Goal: Check status

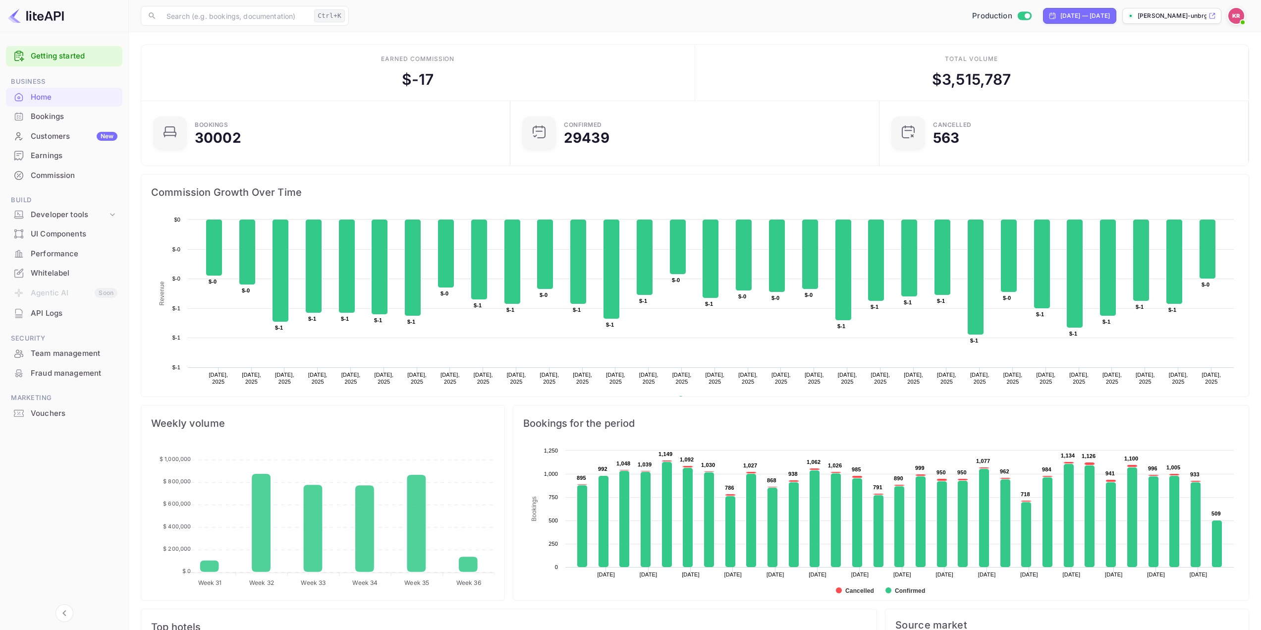
click at [65, 115] on div "Bookings" at bounding box center [74, 116] width 87 height 11
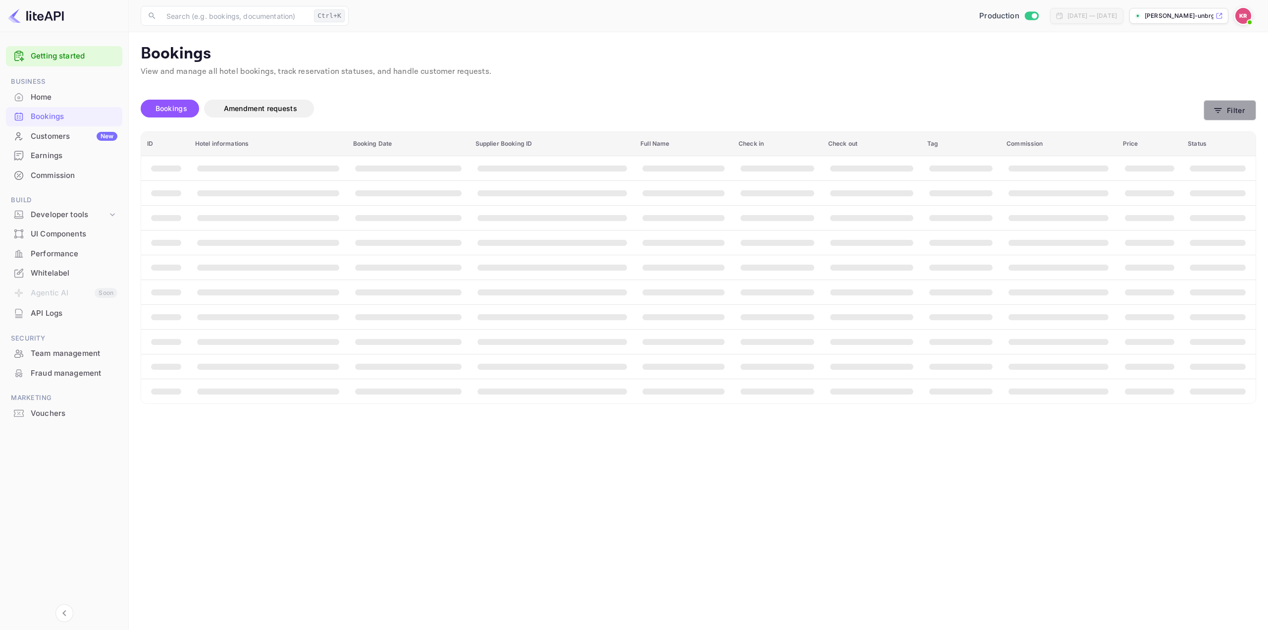
click at [1234, 106] on button "Filter" at bounding box center [1230, 110] width 53 height 20
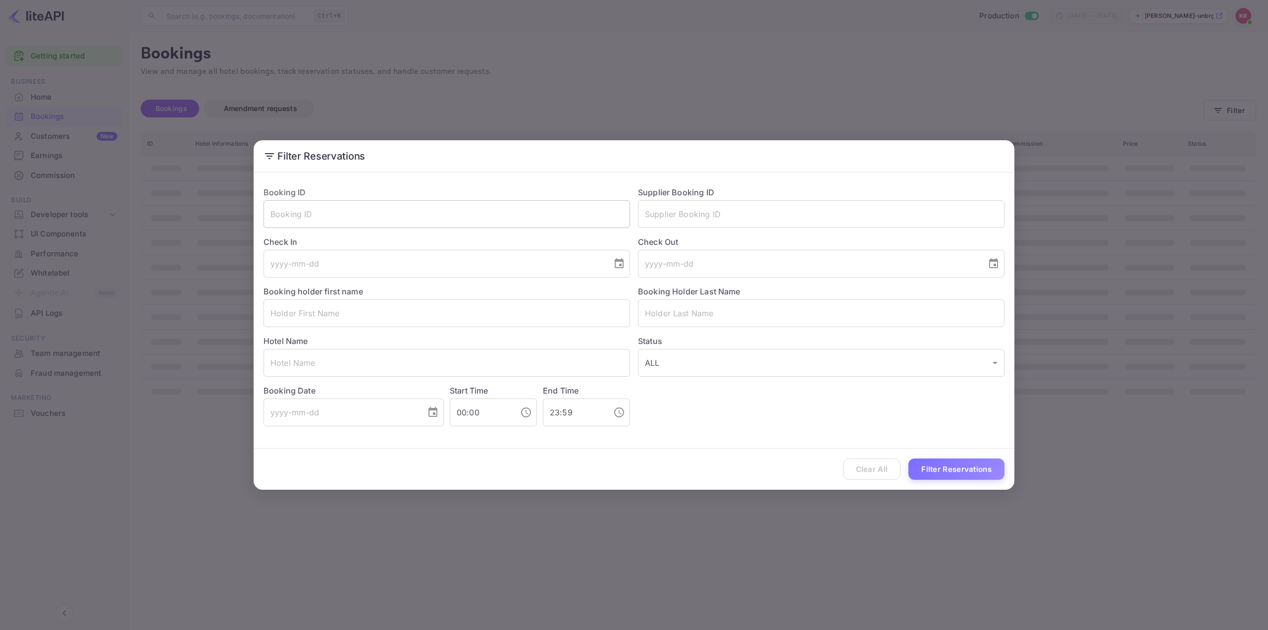
click at [538, 218] on input "text" at bounding box center [447, 214] width 367 height 28
paste input "Lnp7Py3e_"
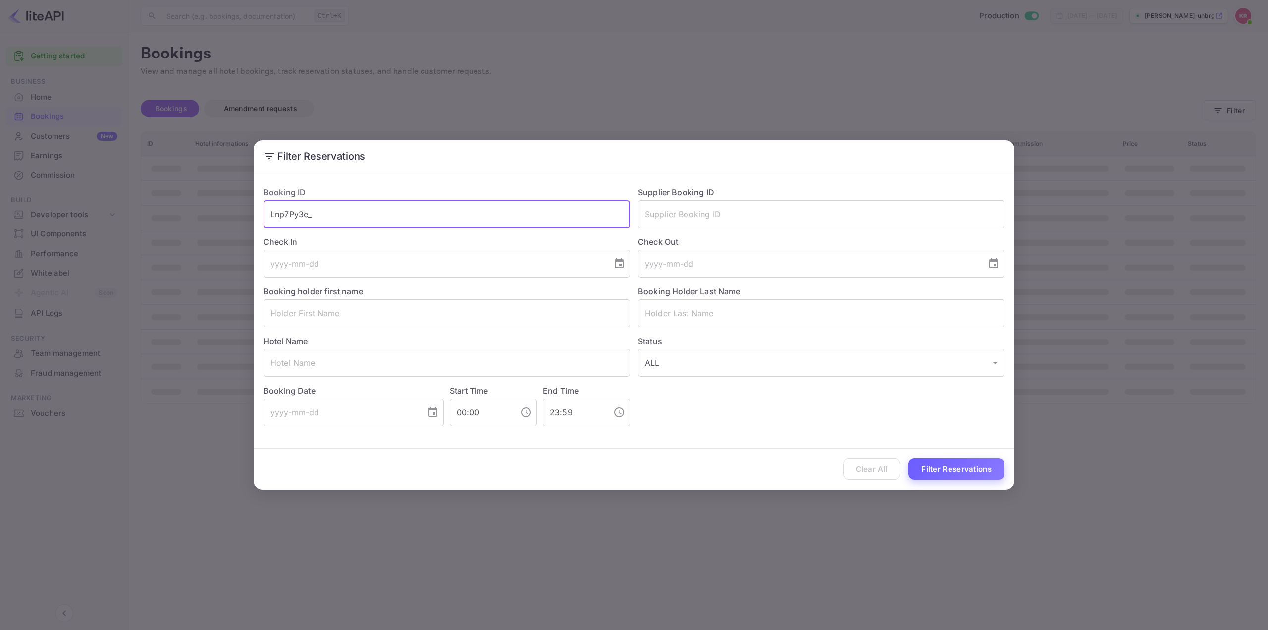
type input "Lnp7Py3e_"
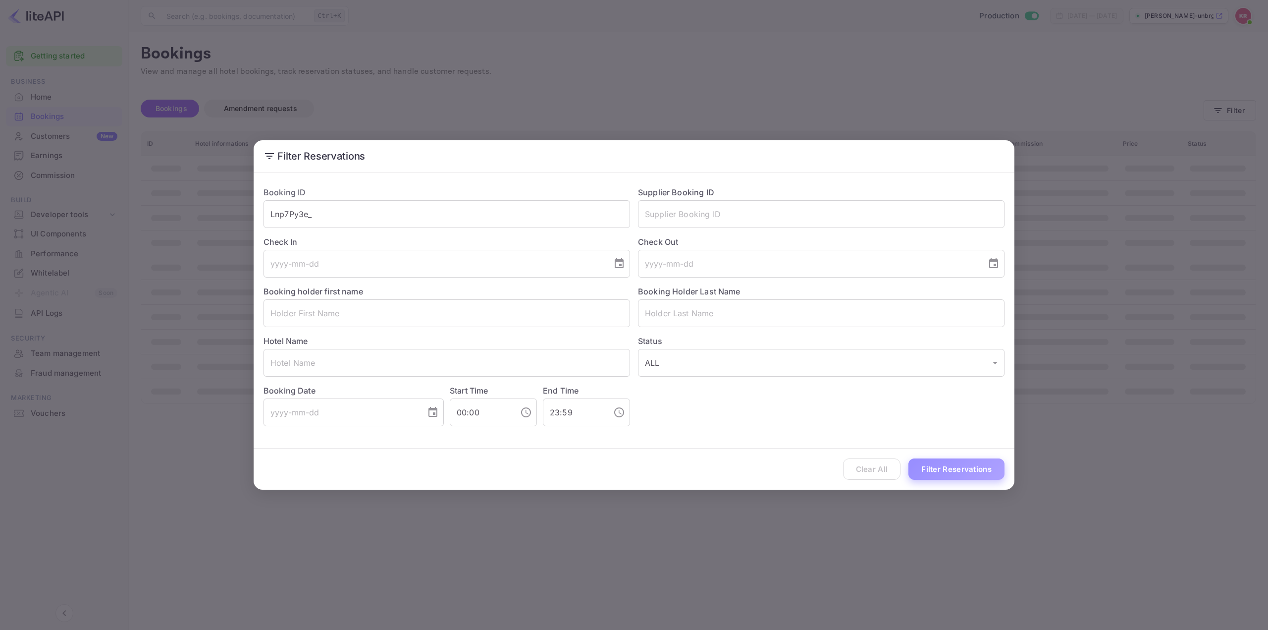
click at [946, 469] on button "Filter Reservations" at bounding box center [957, 468] width 96 height 21
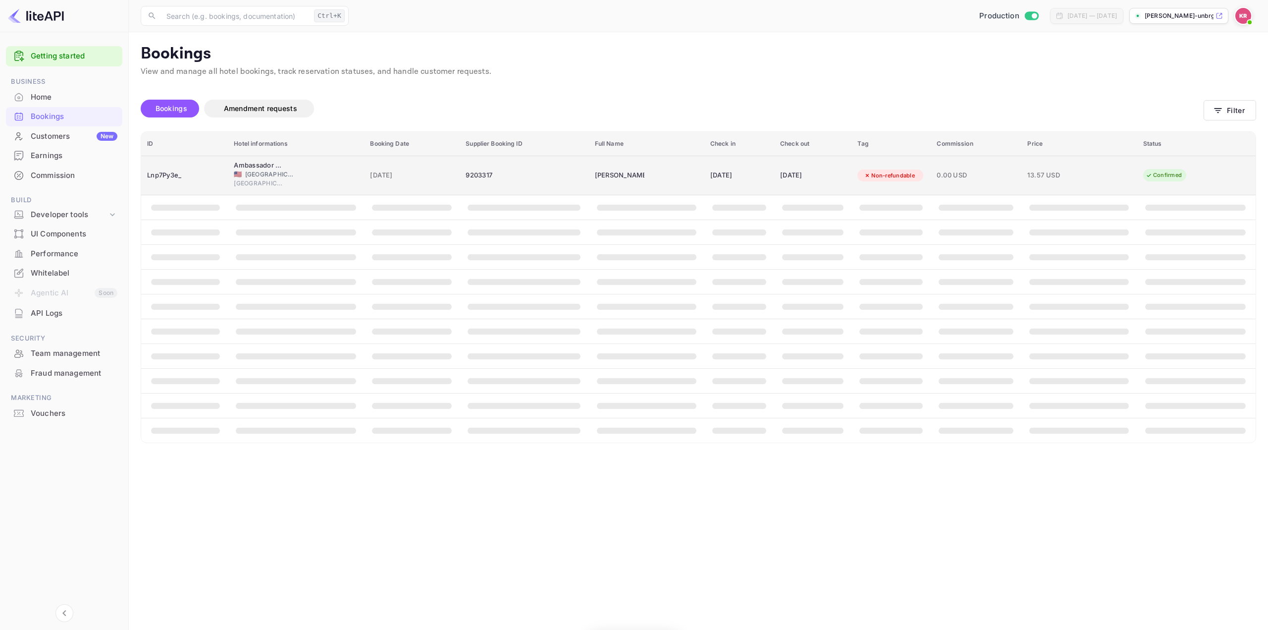
click at [761, 170] on div "[DATE]" at bounding box center [740, 175] width 58 height 16
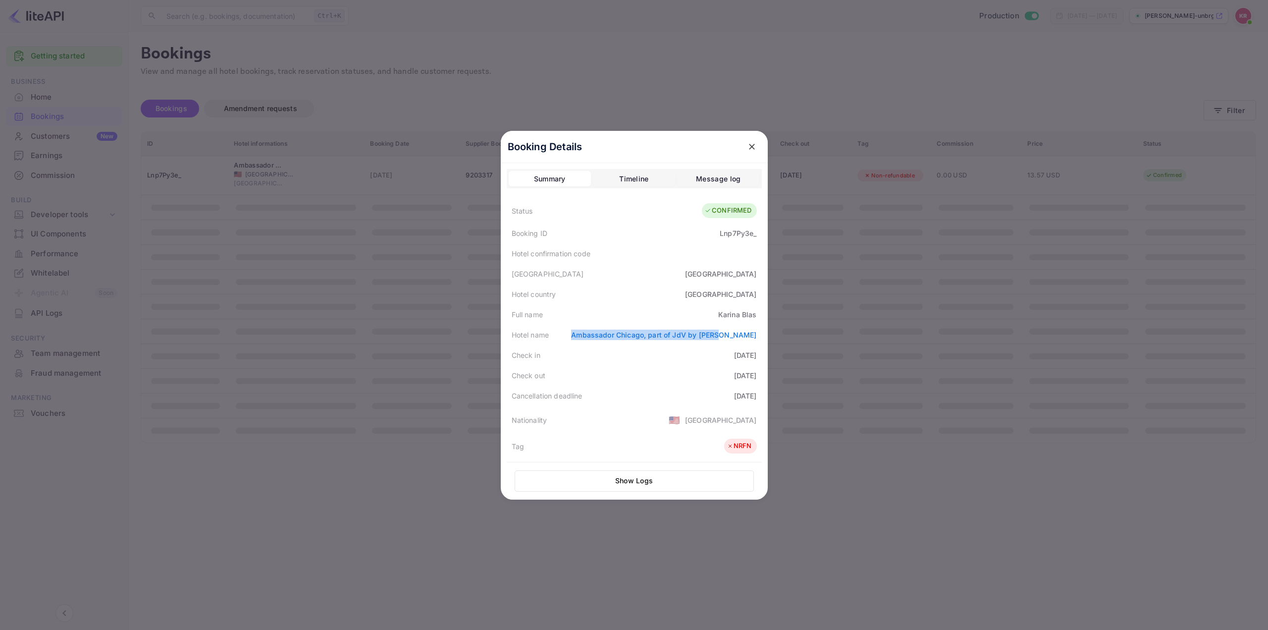
drag, startPoint x: 658, startPoint y: 336, endPoint x: 753, endPoint y: 336, distance: 95.1
click at [753, 336] on div "Hotel name Ambassador [GEOGRAPHIC_DATA], part of JdV by [PERSON_NAME]" at bounding box center [634, 335] width 255 height 20
copy link "Ambassador Chicago, part of JdV by [PERSON_NAME]"
click at [667, 338] on link "Ambassador Chicago, part of JdV by [PERSON_NAME]" at bounding box center [663, 335] width 185 height 8
click at [664, 243] on div "Hotel confirmation code" at bounding box center [634, 253] width 255 height 20
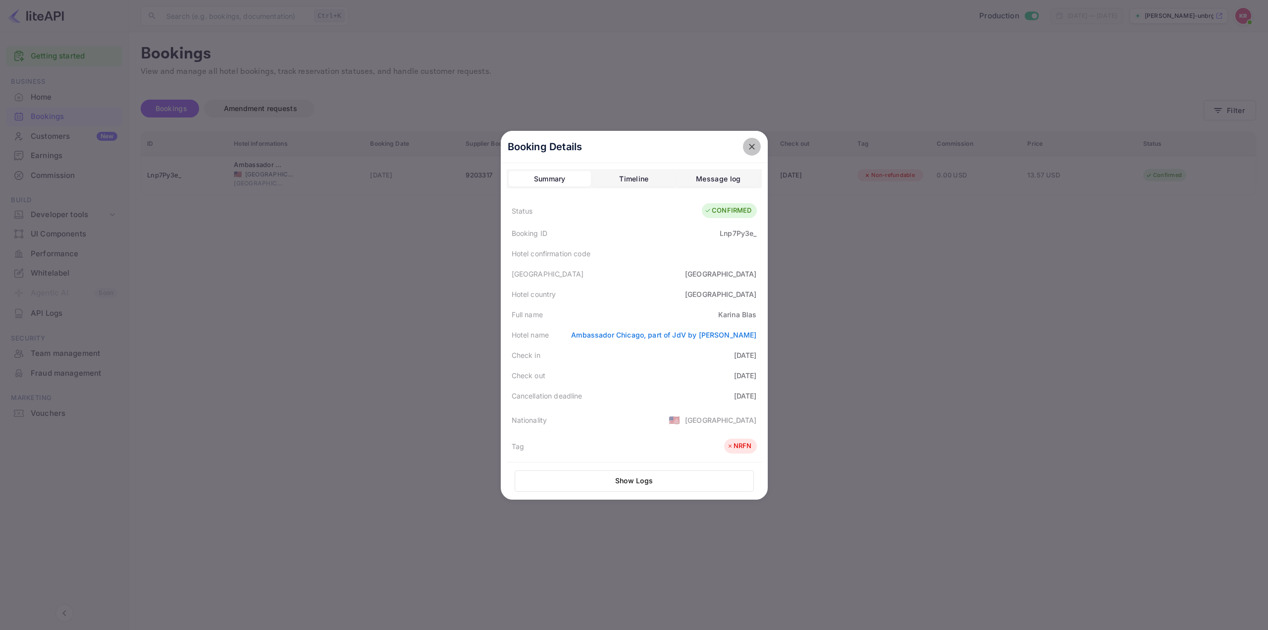
click at [749, 145] on icon "close" at bounding box center [752, 147] width 6 height 6
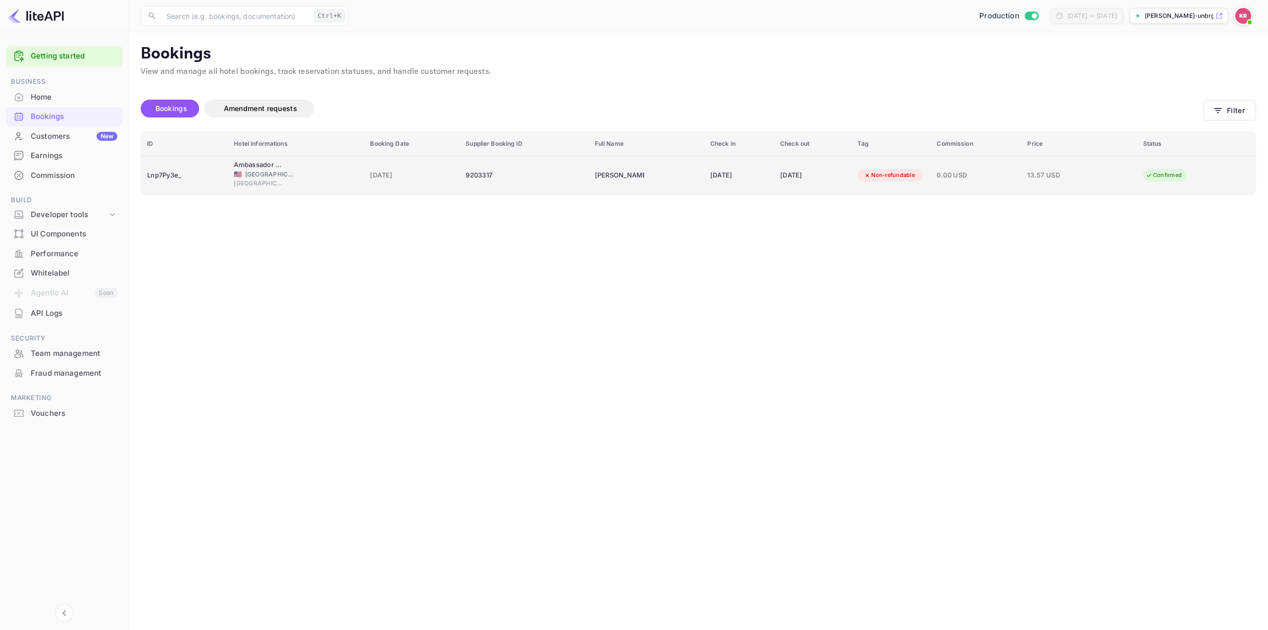
click at [754, 177] on div "[DATE]" at bounding box center [740, 175] width 58 height 16
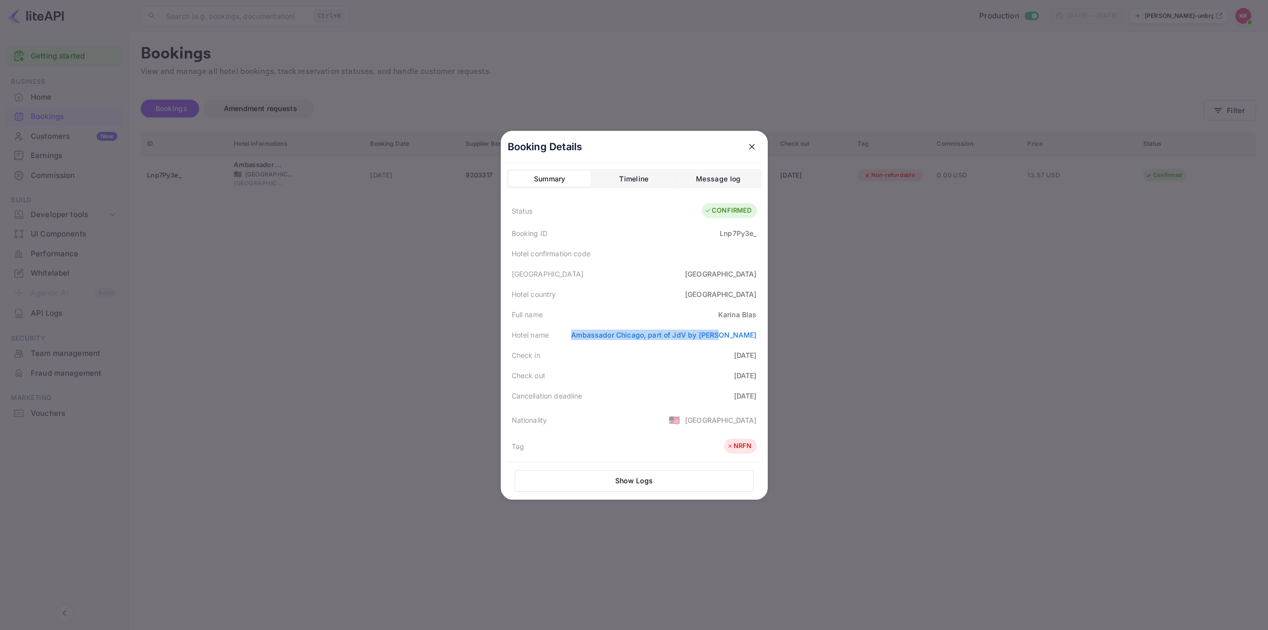
drag, startPoint x: 618, startPoint y: 339, endPoint x: 750, endPoint y: 348, distance: 132.1
click at [760, 343] on div "Booking Details Summary Timeline Message log Status CONFIRMED Booking ID Lnp7Py…" at bounding box center [634, 315] width 267 height 369
click at [684, 364] on div "Check in [DATE]" at bounding box center [634, 355] width 255 height 20
drag, startPoint x: 599, startPoint y: 336, endPoint x: 753, endPoint y: 344, distance: 154.3
click at [753, 344] on div "Hotel name Ambassador [GEOGRAPHIC_DATA], part of JdV by [PERSON_NAME]" at bounding box center [634, 335] width 255 height 20
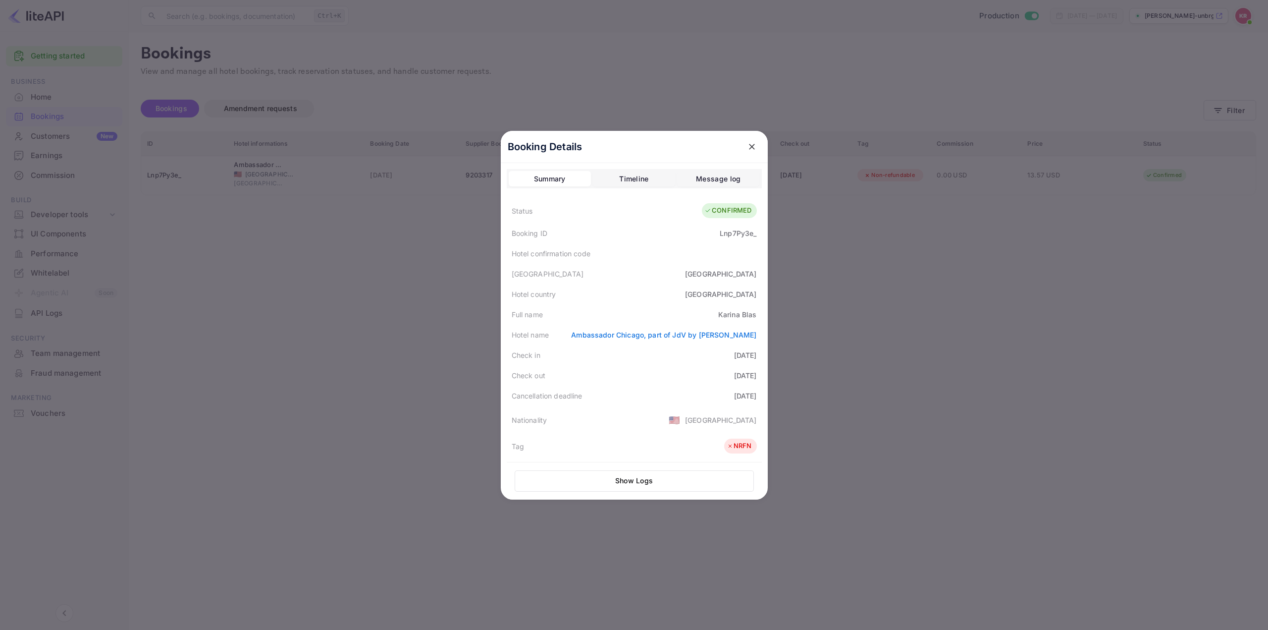
click at [689, 381] on div "Check out [DATE]" at bounding box center [634, 375] width 255 height 20
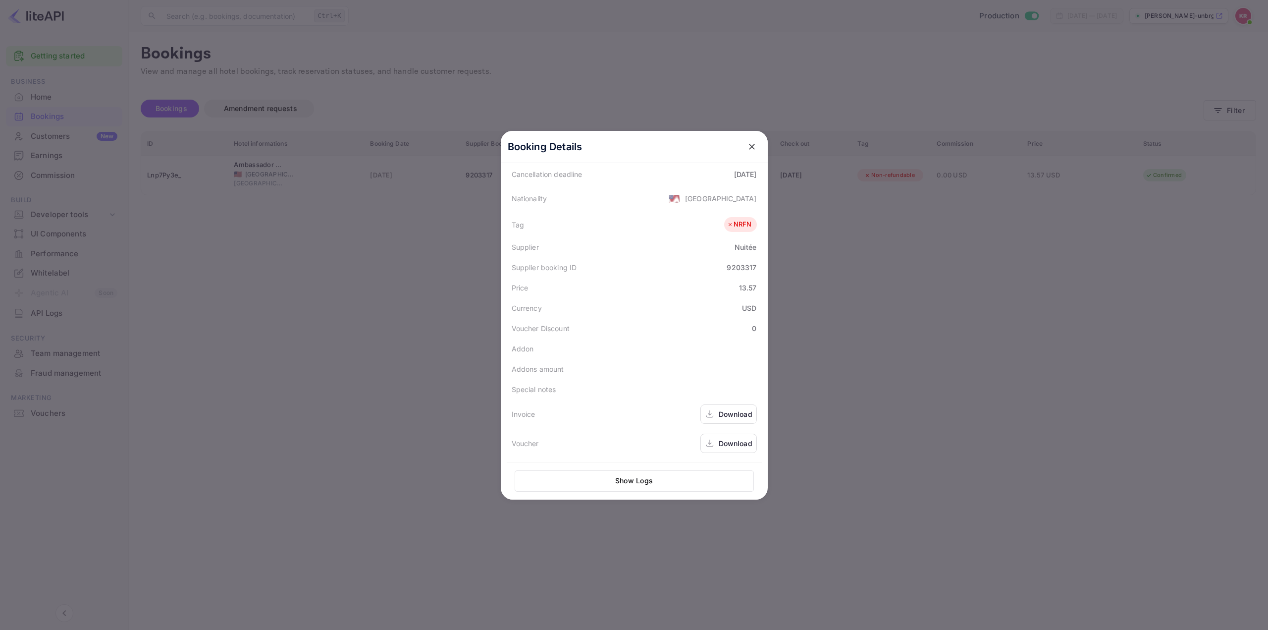
click at [732, 444] on div "Download" at bounding box center [736, 443] width 34 height 10
click at [874, 195] on div at bounding box center [634, 315] width 1268 height 630
